Goal: Information Seeking & Learning: Learn about a topic

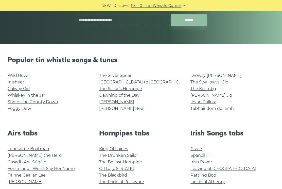
scroll to position [89, 0]
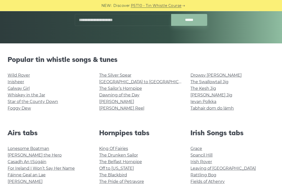
click at [17, 77] on link "Wild Rover" at bounding box center [19, 75] width 22 height 5
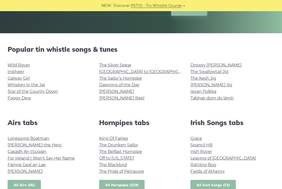
click at [21, 80] on link "Galway Girl" at bounding box center [19, 78] width 22 height 5
click at [32, 92] on link "Star of the County Down" at bounding box center [33, 91] width 50 height 5
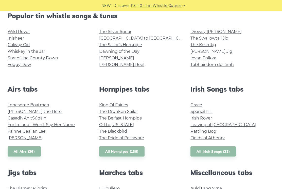
scroll to position [133, 0]
click at [196, 105] on link "Grace" at bounding box center [196, 105] width 12 height 5
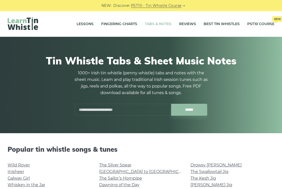
scroll to position [143, 0]
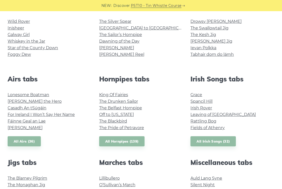
click at [204, 100] on link "Spancil Hill" at bounding box center [201, 101] width 22 height 5
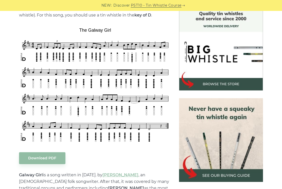
scroll to position [138, 0]
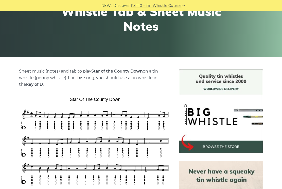
scroll to position [74, 0]
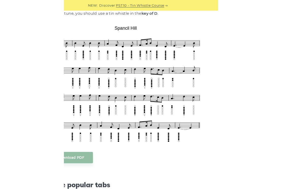
scroll to position [121, 0]
